Goal: Entertainment & Leisure: Browse casually

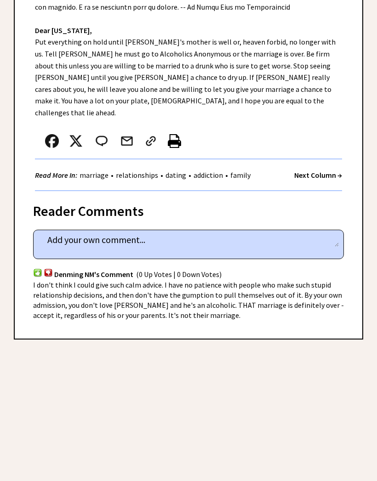
scroll to position [355, 0]
click at [319, 170] on strong "Next Column →" at bounding box center [318, 174] width 48 height 9
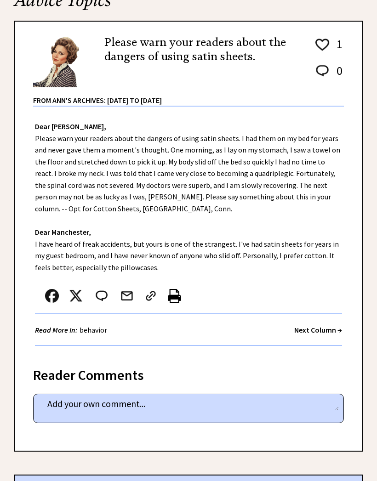
scroll to position [114, 0]
click at [321, 325] on strong "Next Column →" at bounding box center [318, 329] width 48 height 9
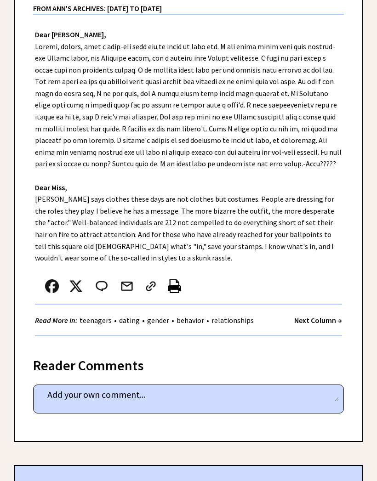
scroll to position [206, 0]
click at [322, 316] on strong "Next Column →" at bounding box center [318, 320] width 48 height 9
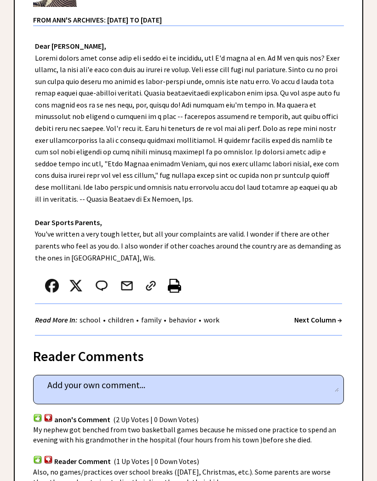
scroll to position [199, 0]
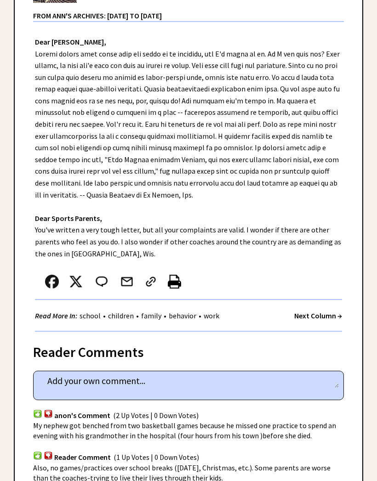
click at [330, 311] on strong "Next Column →" at bounding box center [318, 315] width 48 height 9
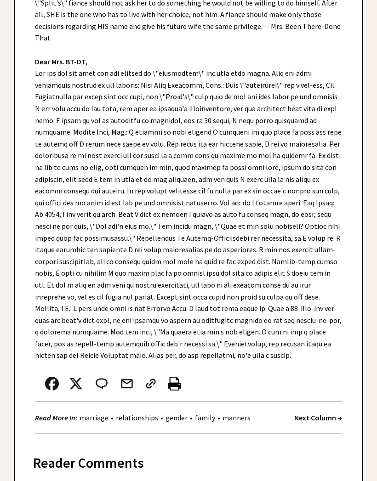
scroll to position [331, 0]
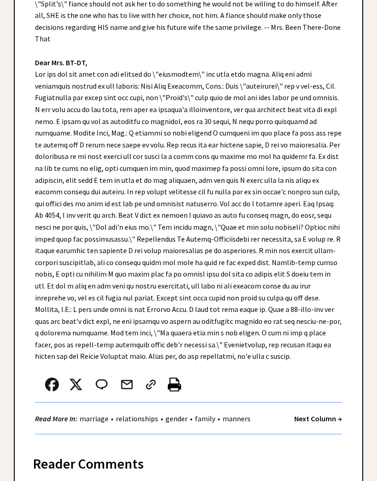
click at [321, 414] on strong "Next Column →" at bounding box center [318, 418] width 48 height 9
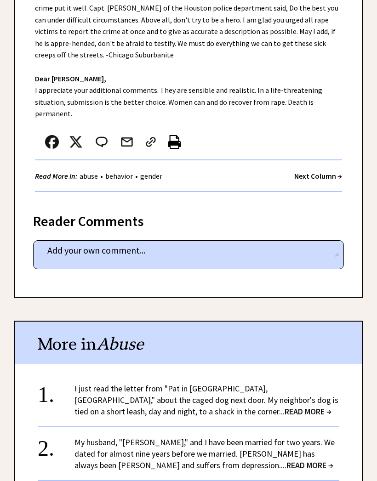
scroll to position [315, 0]
click at [318, 175] on strong "Next Column →" at bounding box center [318, 175] width 48 height 9
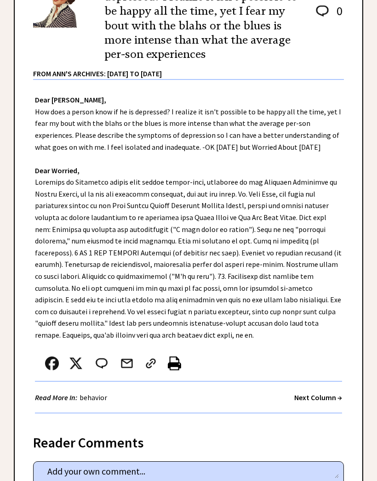
scroll to position [175, 0]
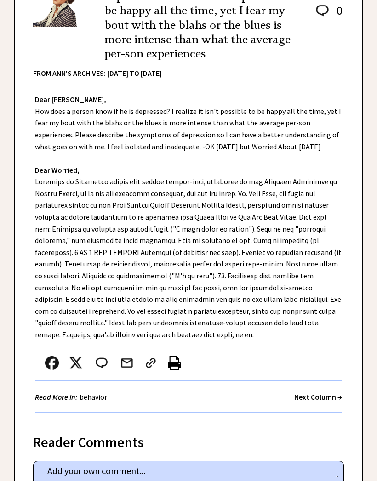
click at [331, 392] on strong "Next Column →" at bounding box center [318, 396] width 48 height 9
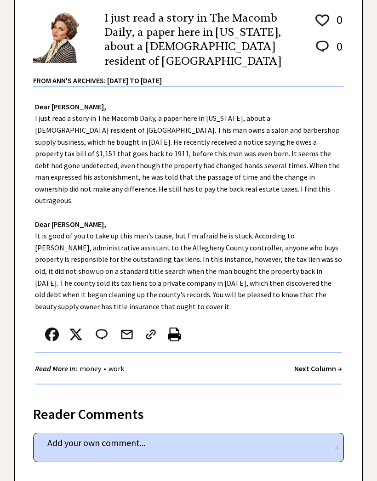
scroll to position [154, 0]
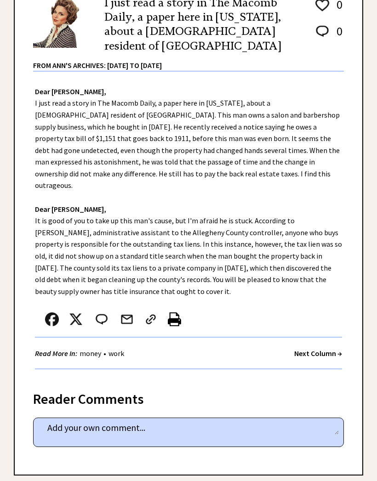
click at [318, 349] on strong "Next Column →" at bounding box center [318, 353] width 48 height 9
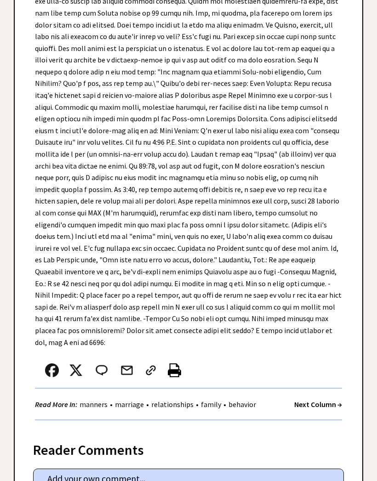
scroll to position [637, 0]
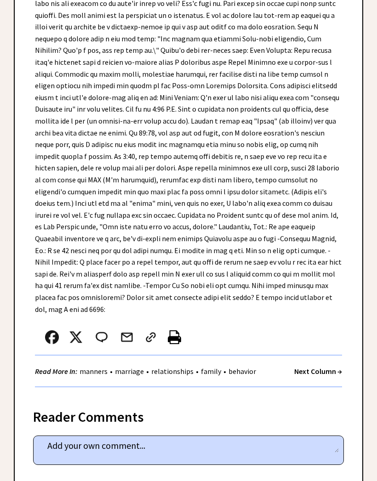
click at [316, 367] on strong "Next Column →" at bounding box center [318, 371] width 48 height 9
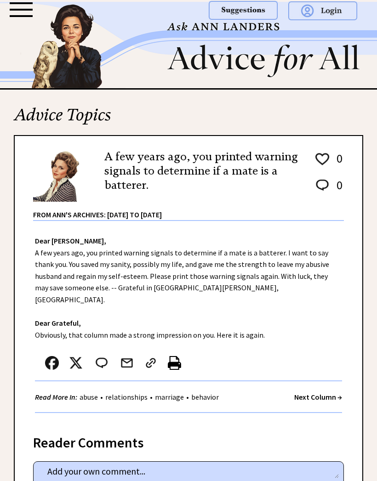
click at [322, 392] on strong "Next Column →" at bounding box center [318, 396] width 48 height 9
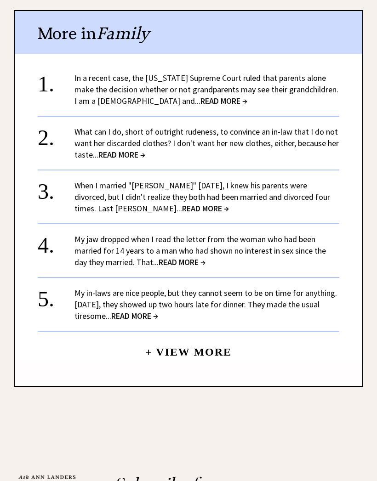
scroll to position [796, 0]
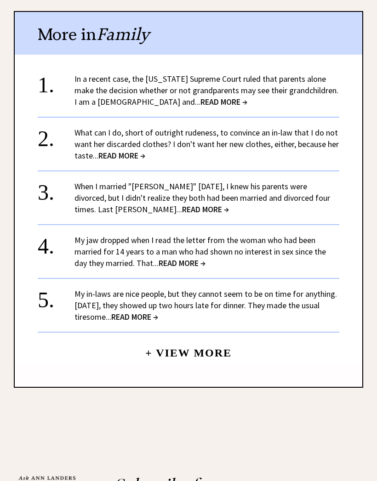
click at [161, 288] on link "My in-laws are nice people, but they cannot seem to be on time for anything. La…" at bounding box center [205, 305] width 262 height 34
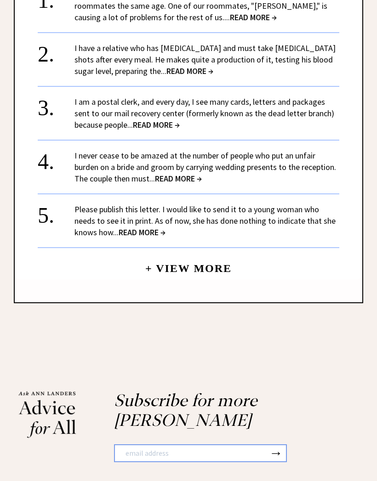
scroll to position [923, 0]
